Goal: Task Accomplishment & Management: Complete application form

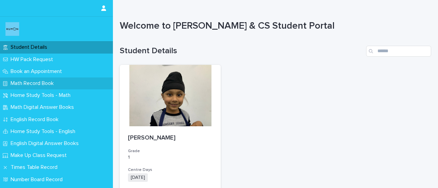
click at [29, 85] on p "Math Record Book" at bounding box center [33, 83] width 51 height 6
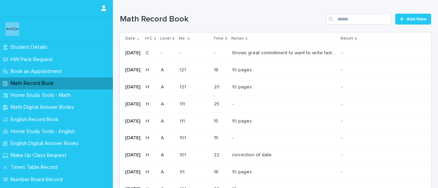
click at [287, 54] on p "Shows great commitment to want to write fast and sometimes becomes frustrated w…" at bounding box center [284, 52] width 105 height 7
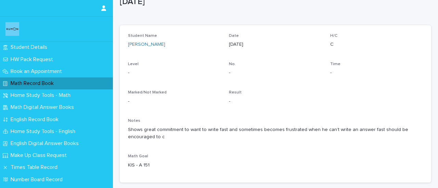
scroll to position [32, 0]
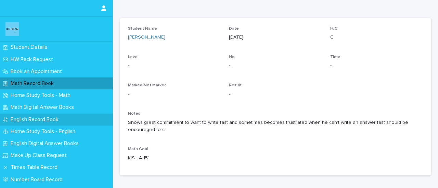
click at [29, 121] on p "English Record Book" at bounding box center [36, 120] width 56 height 6
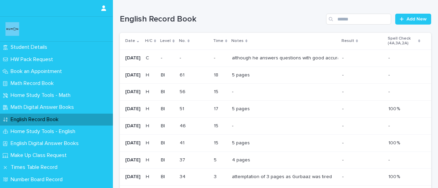
click at [264, 60] on div "although he answers questions with good accuracy, his letter sizing is double t…" at bounding box center [284, 58] width 105 height 6
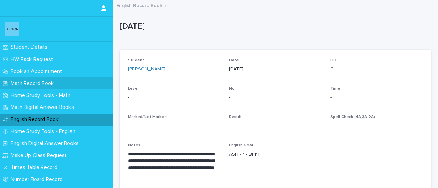
click at [25, 84] on p "Math Record Book" at bounding box center [33, 83] width 51 height 6
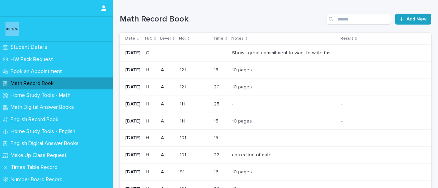
click at [411, 17] on span "Add New" at bounding box center [416, 19] width 20 height 5
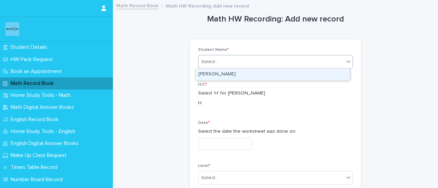
click at [226, 67] on div "Select..." at bounding box center [270, 61] width 145 height 11
click at [223, 78] on div "[PERSON_NAME]" at bounding box center [273, 75] width 154 height 12
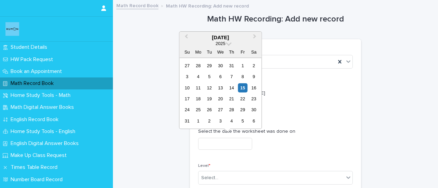
click at [216, 143] on input "text" at bounding box center [225, 144] width 54 height 12
click at [233, 92] on div "14" at bounding box center [231, 87] width 9 height 9
type input "**********"
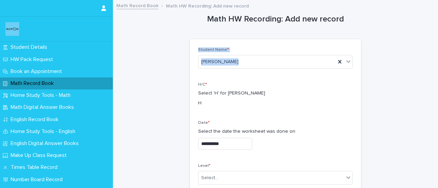
drag, startPoint x: 432, startPoint y: 22, endPoint x: 435, endPoint y: 57, distance: 35.7
click at [435, 57] on div "**********" at bounding box center [219, 94] width 438 height 188
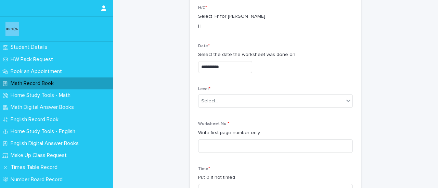
scroll to position [87, 0]
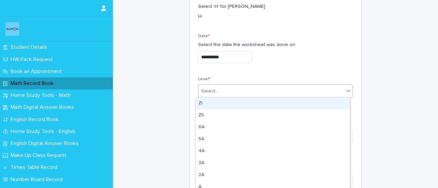
click at [215, 94] on div "Select..." at bounding box center [270, 91] width 145 height 11
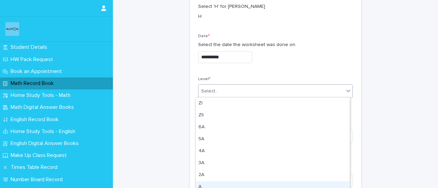
click at [202, 186] on div "A" at bounding box center [273, 188] width 154 height 12
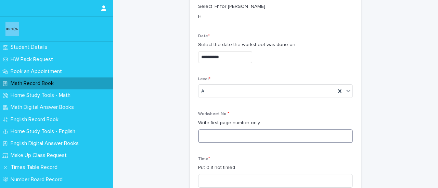
click at [226, 136] on input at bounding box center [275, 137] width 155 height 14
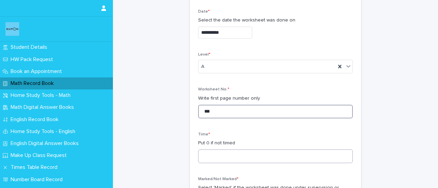
scroll to position [112, 0]
type input "***"
click at [218, 154] on input "*" at bounding box center [275, 156] width 155 height 14
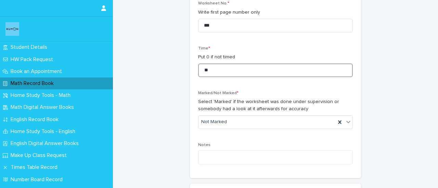
scroll to position [199, 0]
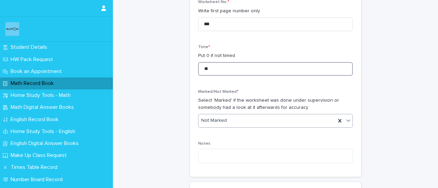
type input "**"
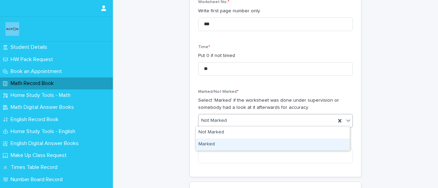
click at [207, 144] on div "Marked" at bounding box center [273, 145] width 154 height 12
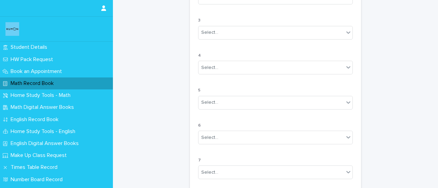
scroll to position [668, 0]
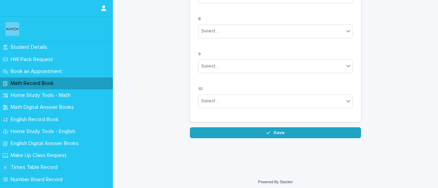
click at [262, 130] on button "Save" at bounding box center [275, 133] width 171 height 11
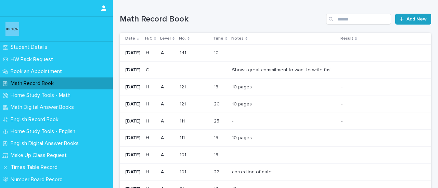
click at [406, 20] on span "Add New" at bounding box center [416, 19] width 20 height 5
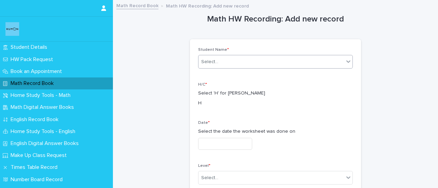
click at [243, 60] on div "Select..." at bounding box center [270, 61] width 145 height 11
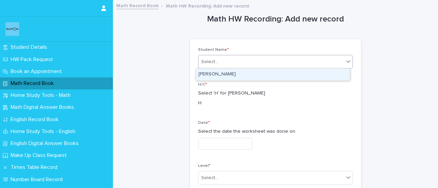
click at [240, 76] on div "[PERSON_NAME]" at bounding box center [273, 75] width 154 height 12
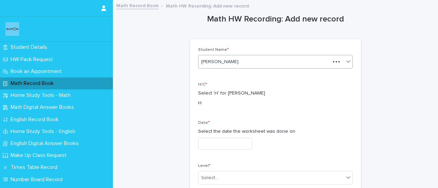
click at [217, 144] on input "text" at bounding box center [225, 144] width 54 height 12
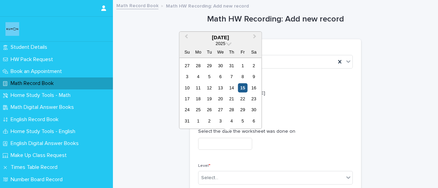
click at [245, 89] on div "15" at bounding box center [242, 87] width 9 height 9
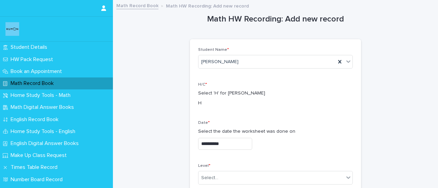
type input "**********"
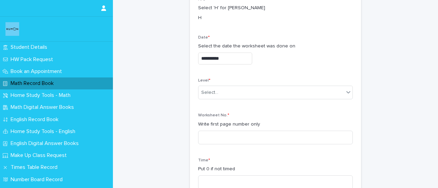
scroll to position [120, 0]
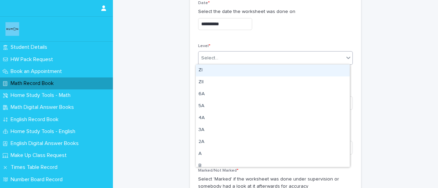
click at [227, 58] on div "Select..." at bounding box center [270, 58] width 145 height 11
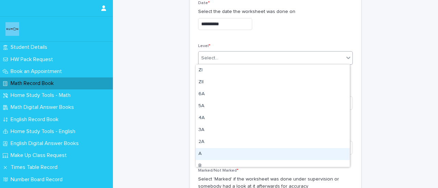
click at [203, 151] on div "A" at bounding box center [273, 154] width 154 height 12
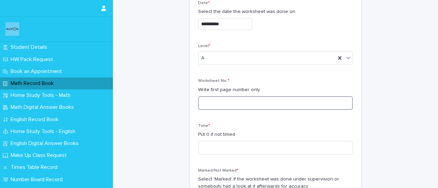
click at [219, 101] on input at bounding box center [275, 103] width 155 height 14
type input "***"
click at [216, 146] on input at bounding box center [275, 148] width 155 height 14
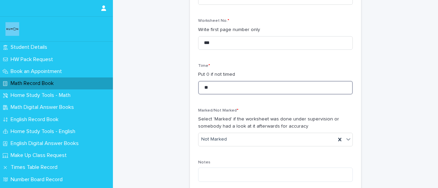
scroll to position [181, 0]
type input "**"
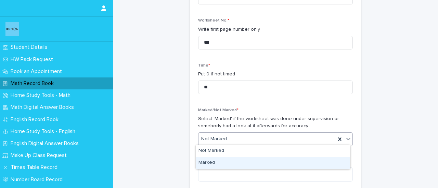
click at [207, 159] on div "Marked" at bounding box center [273, 163] width 154 height 12
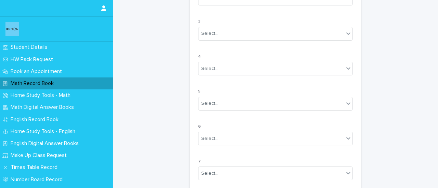
scroll to position [668, 0]
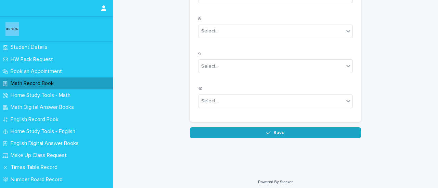
click at [298, 134] on button "Save" at bounding box center [275, 133] width 171 height 11
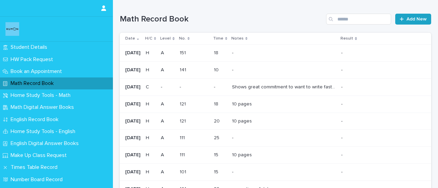
click at [407, 21] on span "Add New" at bounding box center [416, 19] width 20 height 5
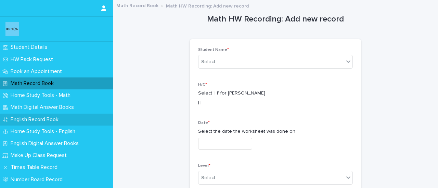
click at [30, 121] on p "English Record Book" at bounding box center [36, 120] width 56 height 6
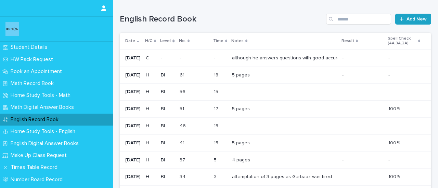
click at [406, 20] on span "Add New" at bounding box center [416, 19] width 20 height 5
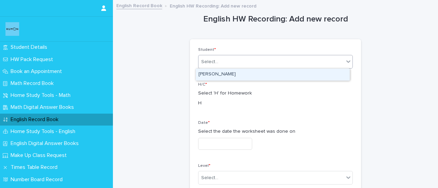
click at [231, 66] on div "Select..." at bounding box center [270, 61] width 145 height 11
click at [227, 74] on div "[PERSON_NAME]" at bounding box center [273, 75] width 154 height 12
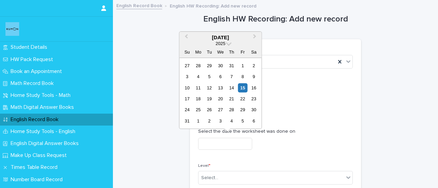
click at [245, 140] on input "text" at bounding box center [225, 144] width 54 height 12
click at [232, 85] on div "14" at bounding box center [231, 87] width 9 height 9
type input "**********"
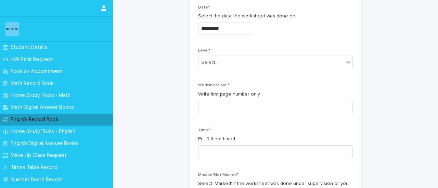
scroll to position [74, 0]
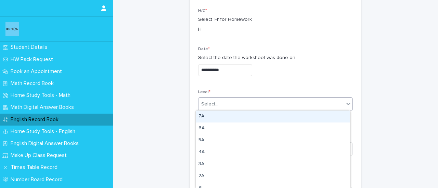
click at [205, 103] on div "Select..." at bounding box center [209, 104] width 17 height 7
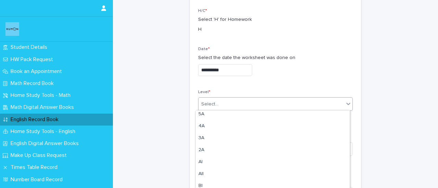
scroll to position [66, 0]
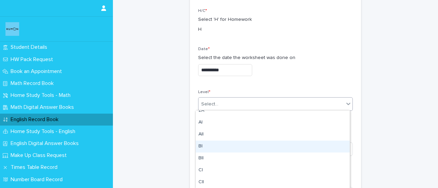
click at [198, 146] on div "BI" at bounding box center [273, 147] width 154 height 12
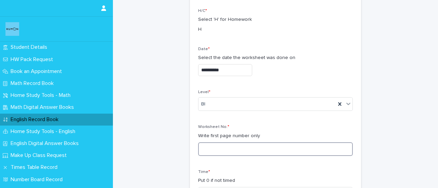
click at [210, 144] on input at bounding box center [275, 150] width 155 height 14
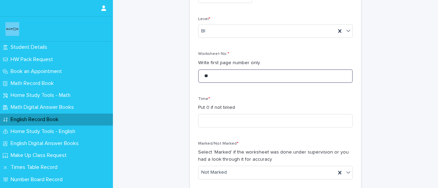
scroll to position [147, 0]
type input "**"
click at [235, 116] on input at bounding box center [275, 121] width 155 height 14
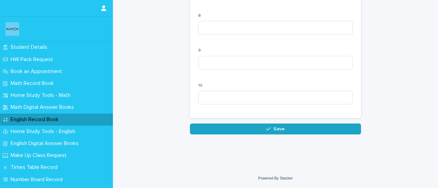
type input "**"
click at [285, 126] on button "Save" at bounding box center [275, 129] width 171 height 11
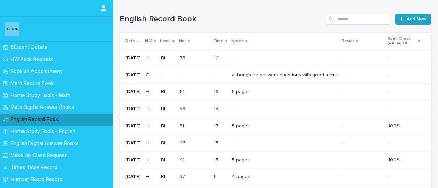
click at [412, 20] on span "Add New" at bounding box center [416, 19] width 20 height 5
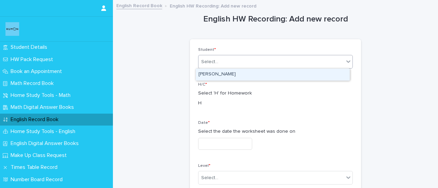
click at [219, 63] on input "text" at bounding box center [219, 62] width 1 height 6
click at [229, 74] on div "[PERSON_NAME]" at bounding box center [273, 75] width 154 height 12
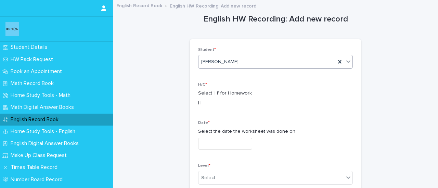
click at [223, 146] on input "text" at bounding box center [225, 144] width 54 height 12
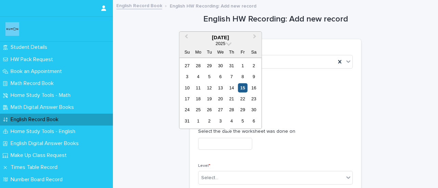
click at [245, 88] on div "15" at bounding box center [242, 87] width 9 height 9
type input "**********"
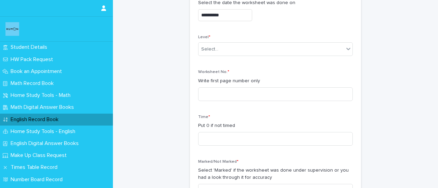
scroll to position [152, 0]
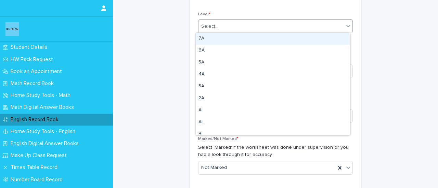
click at [265, 28] on div "Select..." at bounding box center [270, 26] width 145 height 11
click at [222, 28] on div "Select..." at bounding box center [270, 26] width 145 height 11
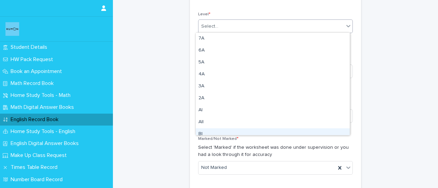
click at [204, 133] on div "BI" at bounding box center [273, 135] width 154 height 12
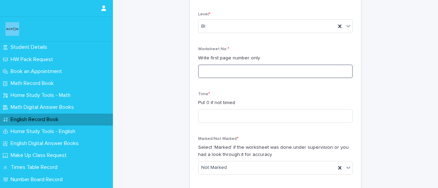
click at [223, 67] on input at bounding box center [275, 72] width 155 height 14
type input "**"
click at [219, 114] on input at bounding box center [275, 116] width 155 height 14
type input "**"
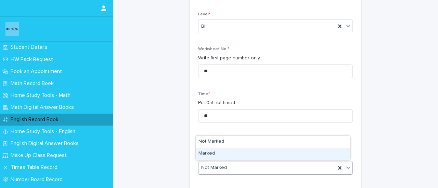
click at [206, 156] on div "Marked" at bounding box center [273, 154] width 154 height 12
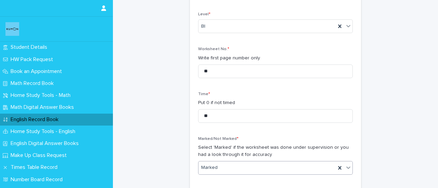
scroll to position [737, 0]
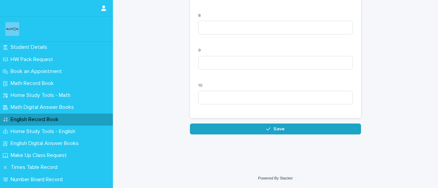
click at [276, 129] on button "Save" at bounding box center [275, 129] width 171 height 11
